Goal: Navigation & Orientation: Find specific page/section

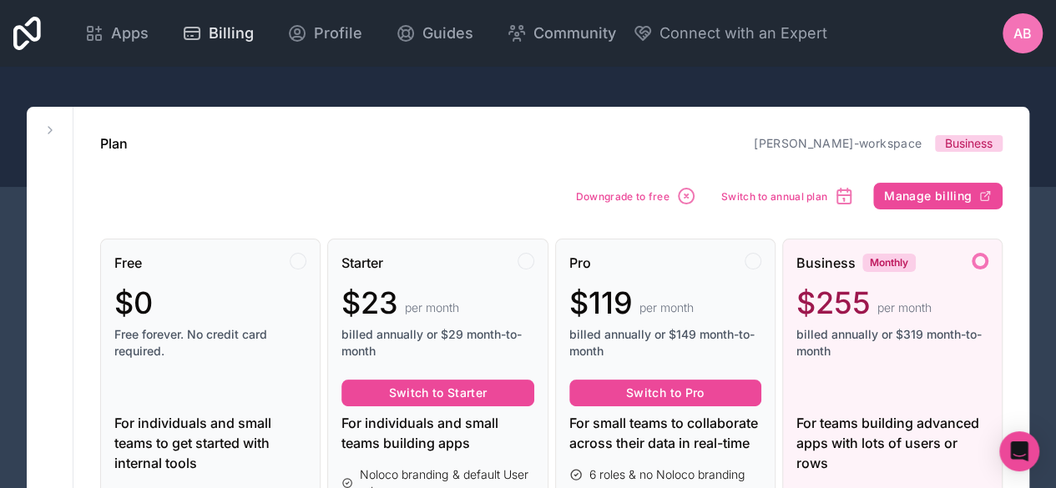
click at [206, 25] on div "Billing" at bounding box center [218, 33] width 72 height 23
click at [144, 38] on span "Apps" at bounding box center [130, 33] width 38 height 23
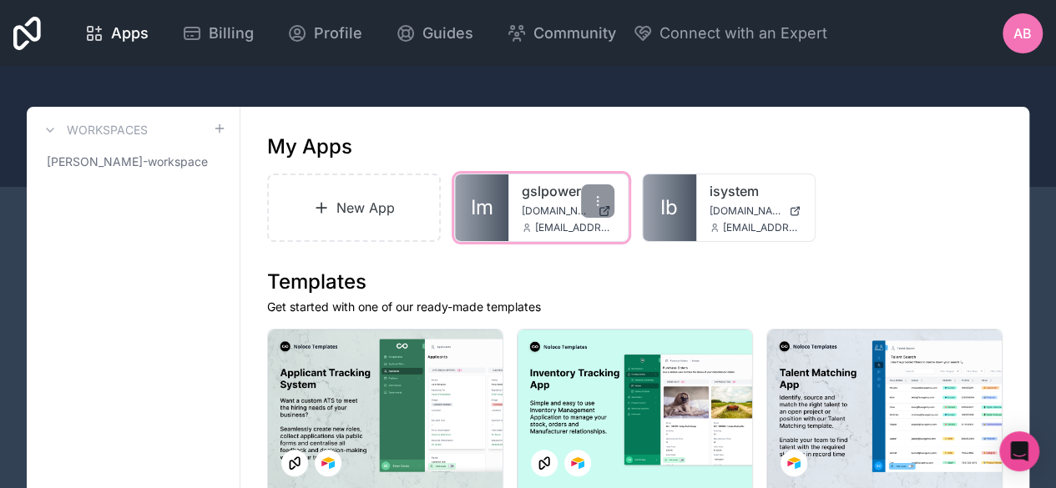
click at [558, 213] on span "[DOMAIN_NAME]" at bounding box center [556, 211] width 68 height 13
